Goal: Check status

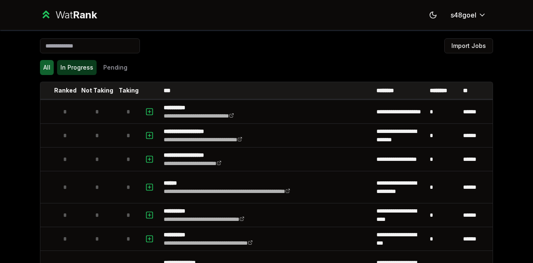
click at [74, 69] on button "In Progress" at bounding box center [77, 67] width 40 height 15
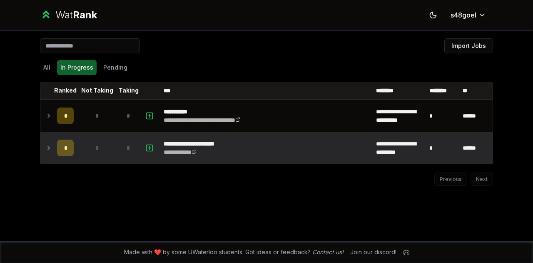
click at [59, 154] on div "*" at bounding box center [65, 147] width 17 height 17
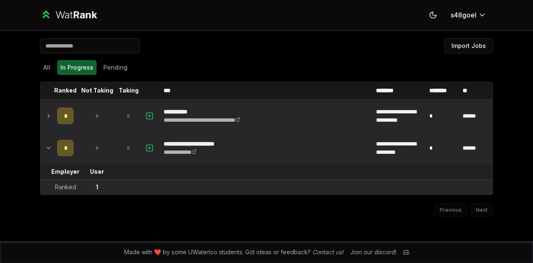
click at [42, 123] on td at bounding box center [46, 116] width 13 height 32
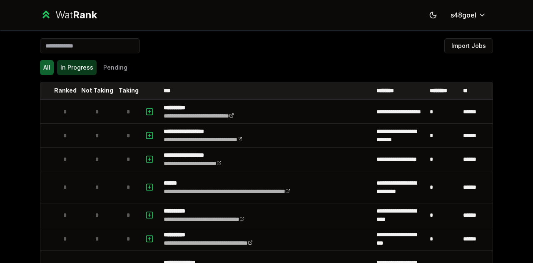
click at [63, 66] on button "In Progress" at bounding box center [77, 67] width 40 height 15
click at [79, 69] on button "In Progress" at bounding box center [77, 67] width 40 height 15
click at [91, 69] on button "In Progress" at bounding box center [77, 67] width 40 height 15
click at [90, 69] on button "In Progress" at bounding box center [77, 67] width 40 height 15
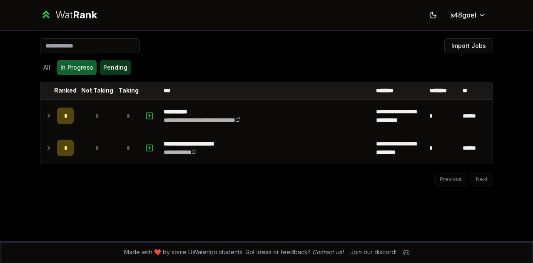
click at [117, 71] on button "Pending" at bounding box center [115, 67] width 31 height 15
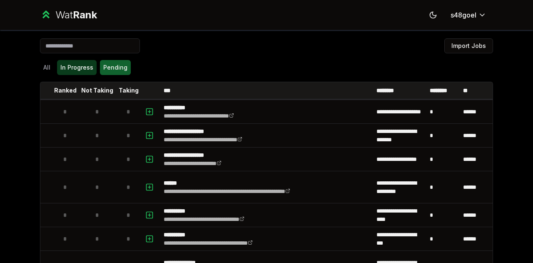
click at [57, 66] on button "In Progress" at bounding box center [77, 67] width 40 height 15
